Goal: Information Seeking & Learning: Learn about a topic

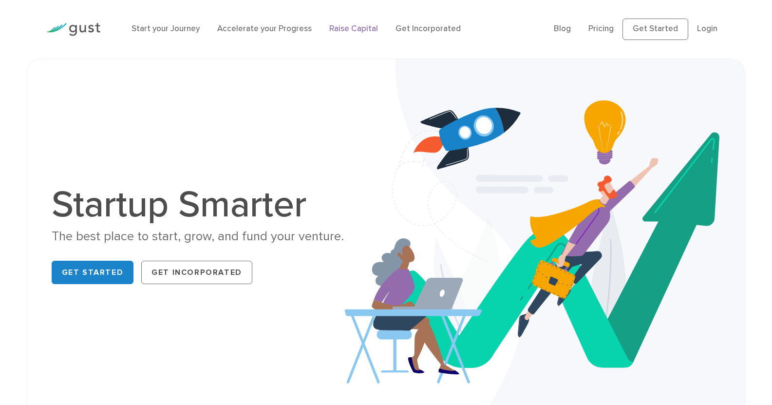
click at [329, 26] on link "Raise Capital" at bounding box center [353, 29] width 49 height 10
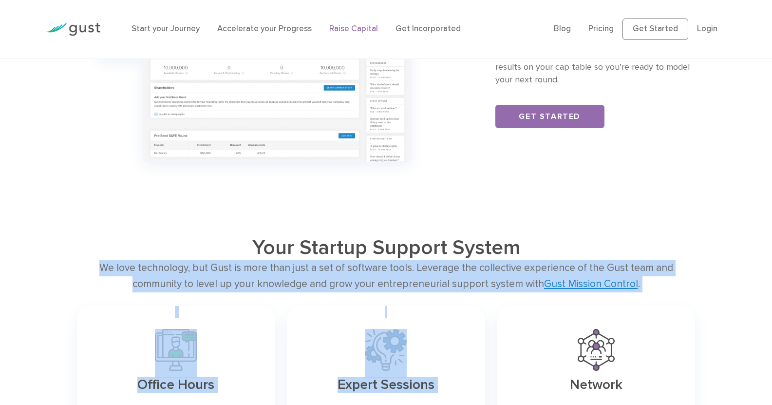
drag, startPoint x: 0, startPoint y: 0, endPoint x: 776, endPoint y: 321, distance: 839.7
click at [711, 295] on div "Your Startup Support System We love technology, but Gust is more than just a se…" at bounding box center [386, 387] width 772 height 305
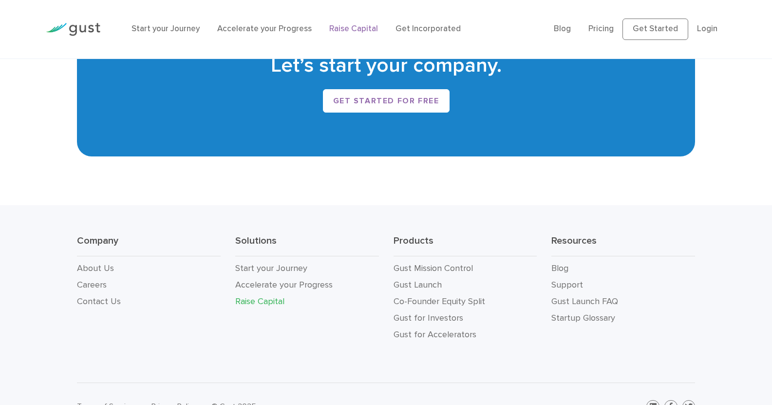
scroll to position [1732, 0]
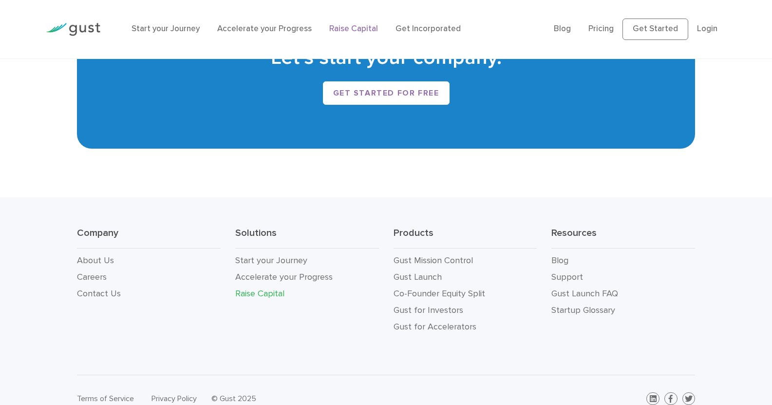
click at [103, 271] on li "Careers" at bounding box center [149, 277] width 144 height 17
click at [94, 273] on link "Careers" at bounding box center [92, 277] width 30 height 10
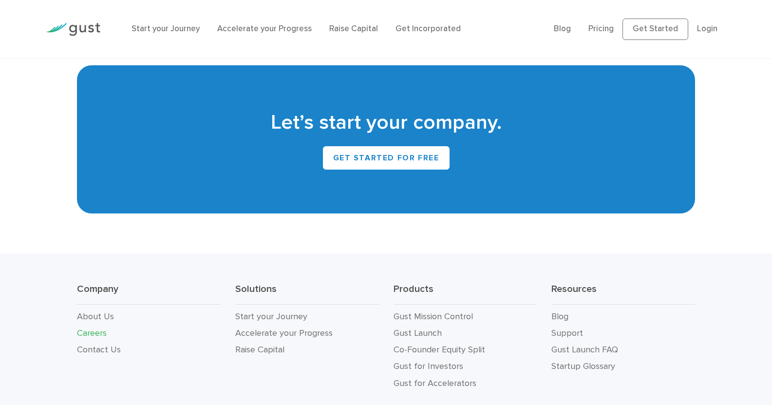
scroll to position [2246, 0]
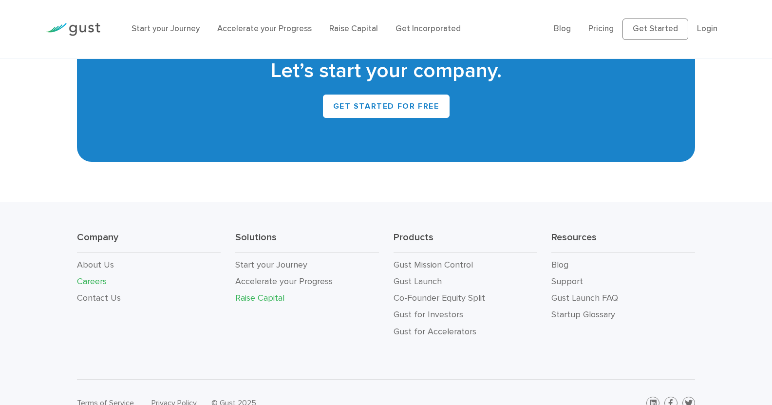
click at [263, 293] on link "Raise Capital" at bounding box center [259, 298] width 49 height 10
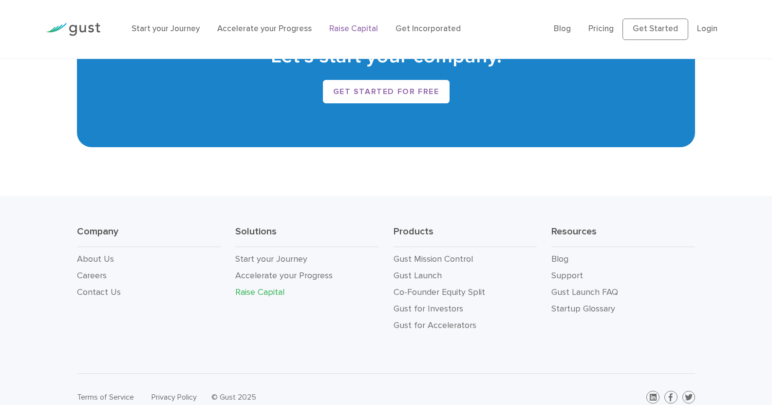
scroll to position [1750, 0]
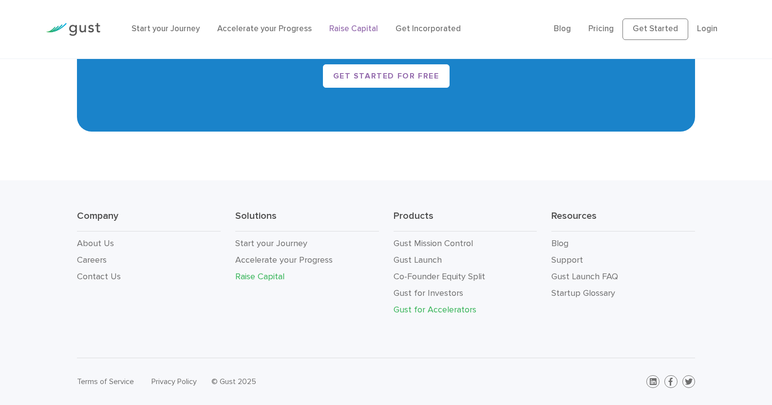
click at [422, 314] on link "Gust for Accelerators" at bounding box center [435, 310] width 83 height 10
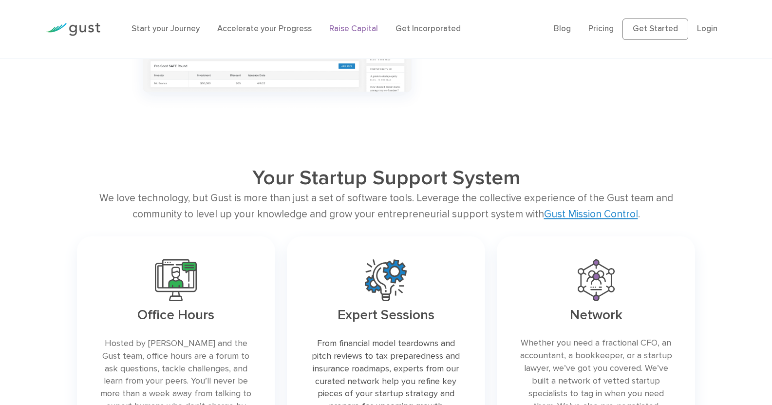
scroll to position [1235, 0]
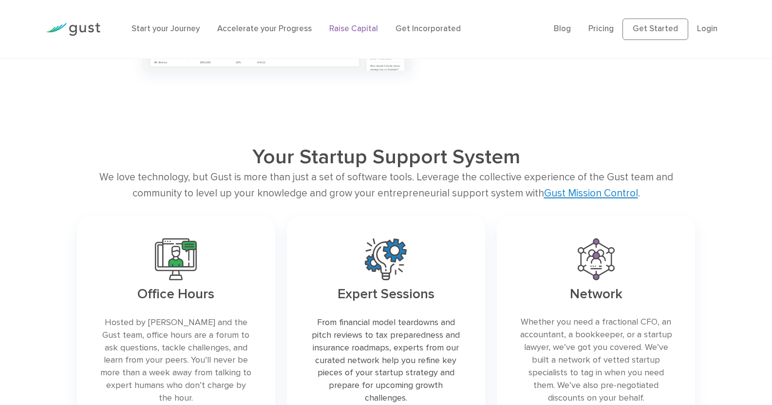
click at [588, 187] on div "We love technology, but Gust is more than just a set of software tools. Leverag…" at bounding box center [386, 185] width 619 height 33
click at [566, 190] on link "Gust Mission Control" at bounding box center [591, 193] width 94 height 12
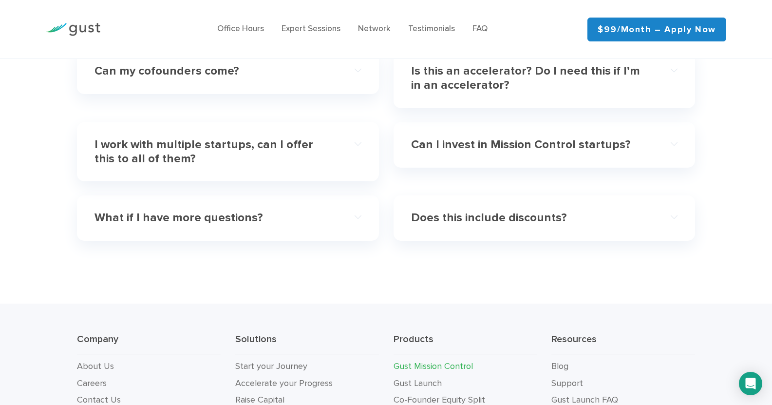
scroll to position [3164, 0]
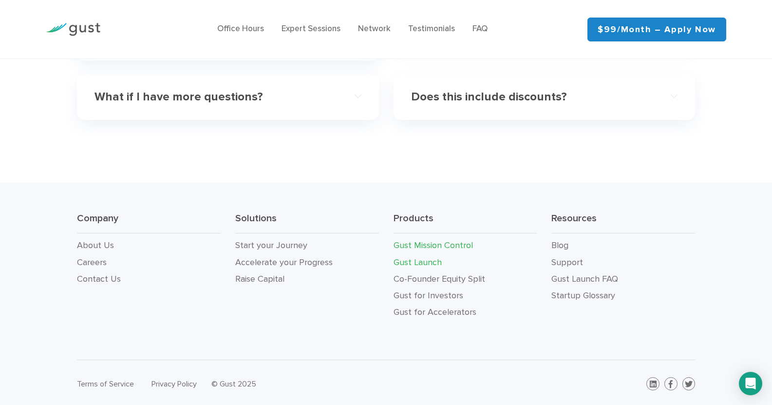
click at [416, 259] on link "Gust Launch" at bounding box center [418, 262] width 48 height 10
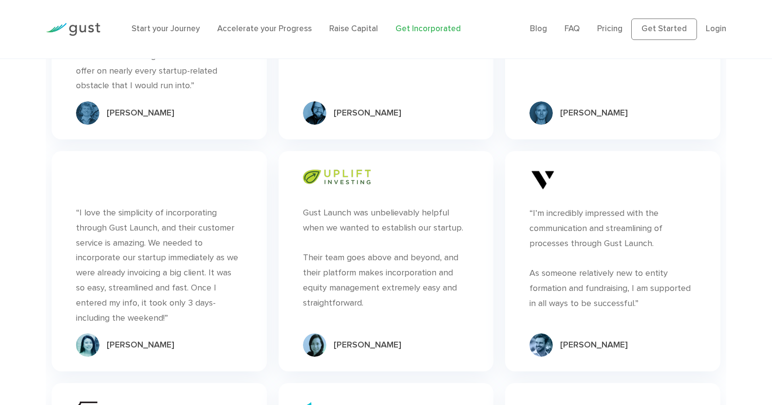
scroll to position [5349, 0]
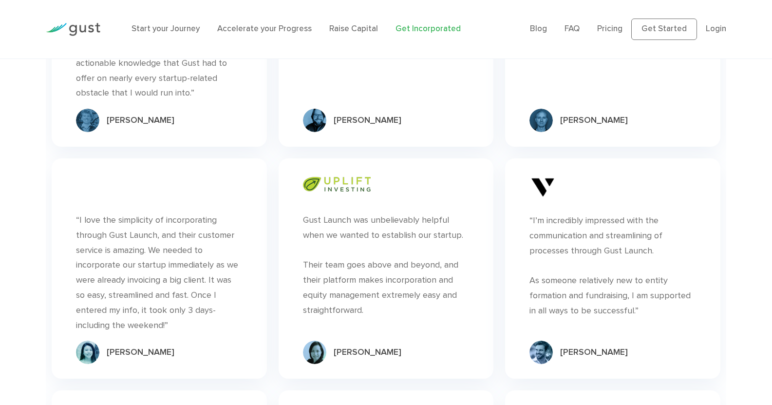
click at [346, 177] on img at bounding box center [337, 184] width 68 height 15
drag, startPoint x: 346, startPoint y: 114, endPoint x: 186, endPoint y: 99, distance: 160.0
click at [186, 158] on div "“ “I love the simplicity of incorporating through Gust Launch, and their custom…" at bounding box center [159, 268] width 215 height 220
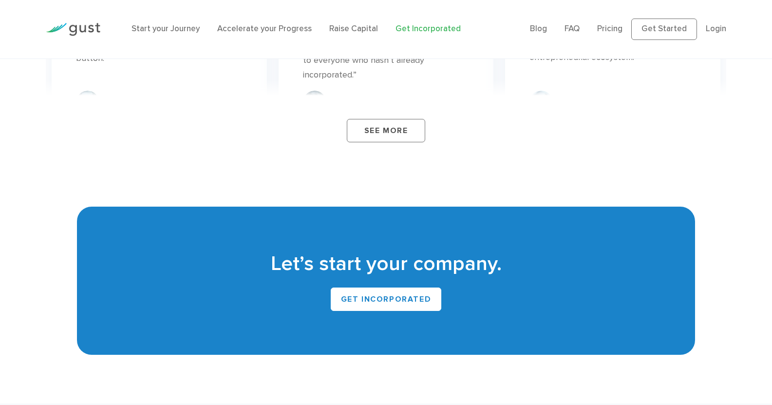
scroll to position [5986, 0]
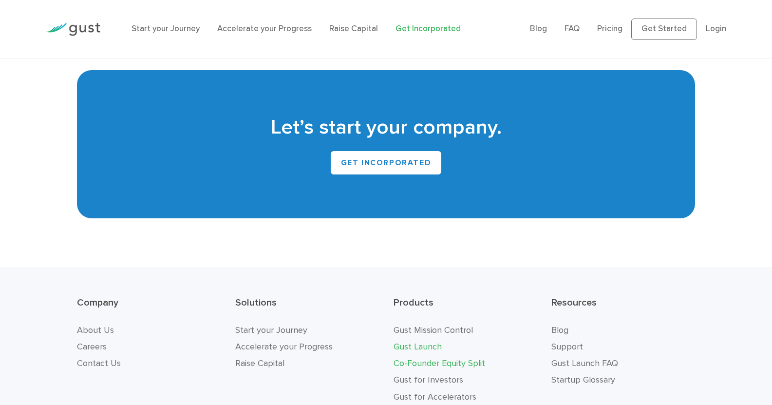
click at [452, 358] on link "Co-Founder Equity Split" at bounding box center [440, 363] width 92 height 10
